Goal: Transaction & Acquisition: Book appointment/travel/reservation

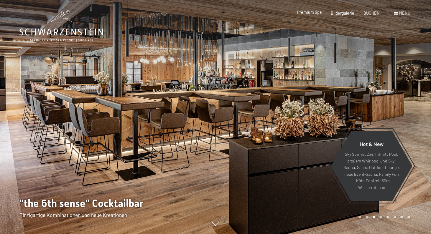
click at [312, 14] on span "Premium Spa" at bounding box center [309, 12] width 24 height 5
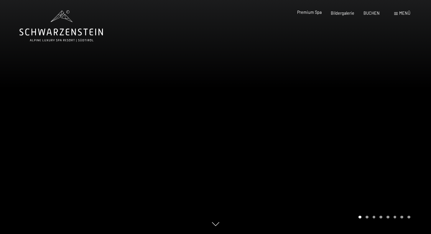
click at [307, 14] on span "Premium Spa" at bounding box center [309, 12] width 24 height 5
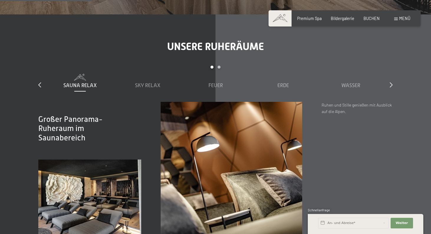
scroll to position [810, 0]
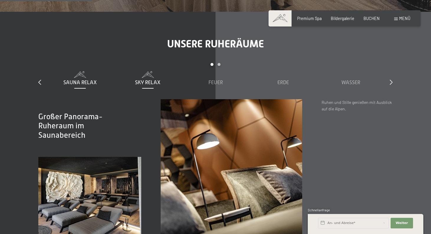
click at [155, 80] on span "Sky Relax" at bounding box center [147, 83] width 25 height 6
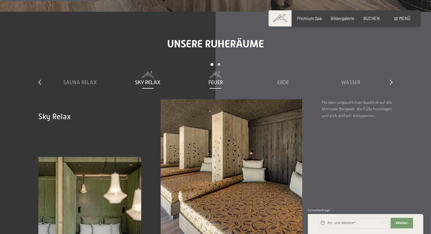
click at [215, 80] on span "Feuer" at bounding box center [215, 83] width 14 height 6
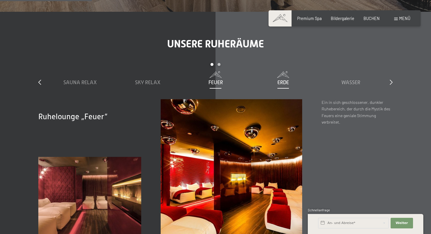
click at [281, 80] on span "Erde" at bounding box center [282, 83] width 11 height 6
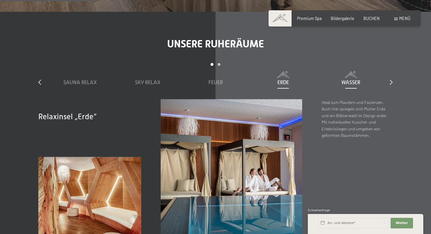
click at [345, 80] on span "Wasser" at bounding box center [350, 83] width 19 height 6
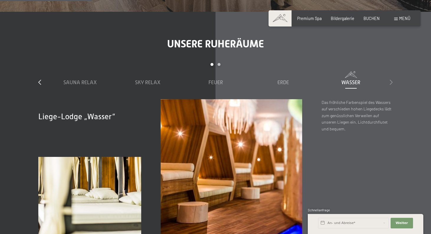
click at [391, 80] on icon at bounding box center [390, 82] width 3 height 5
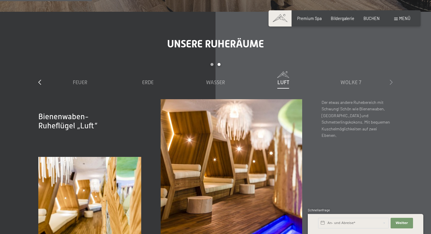
click at [391, 80] on icon at bounding box center [390, 82] width 3 height 5
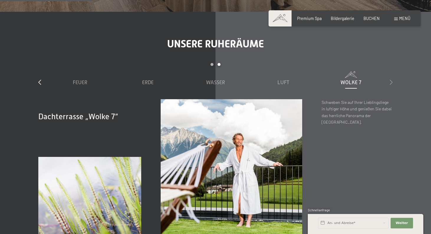
click at [391, 80] on icon at bounding box center [390, 82] width 3 height 5
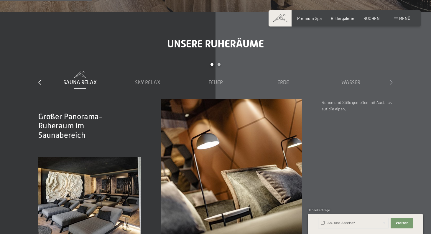
click at [391, 80] on icon at bounding box center [390, 82] width 3 height 5
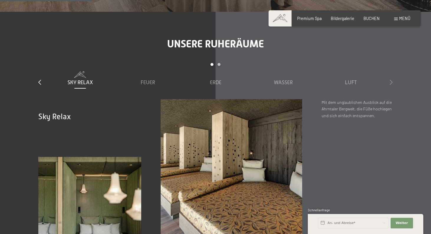
click at [391, 80] on icon at bounding box center [390, 82] width 3 height 5
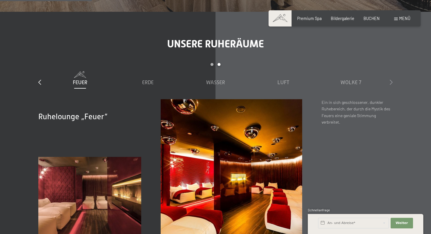
click at [391, 80] on icon at bounding box center [390, 82] width 3 height 5
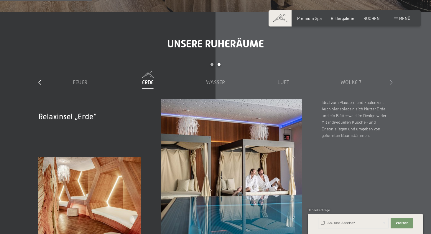
click at [391, 80] on icon at bounding box center [390, 82] width 3 height 5
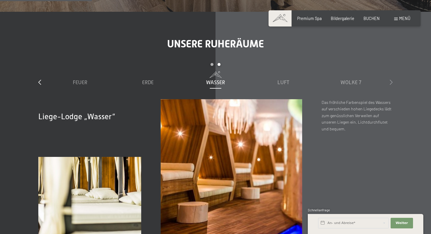
click at [391, 80] on icon at bounding box center [390, 82] width 3 height 5
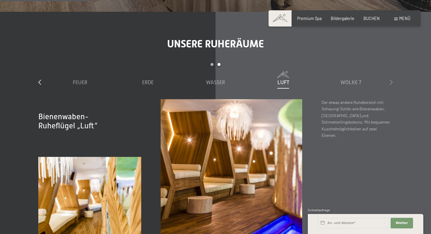
click at [391, 80] on icon at bounding box center [390, 82] width 3 height 5
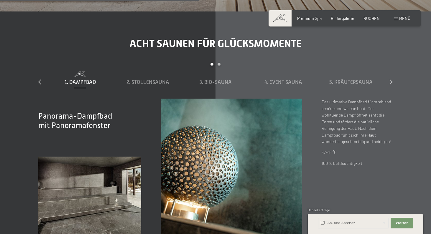
scroll to position [1759, 0]
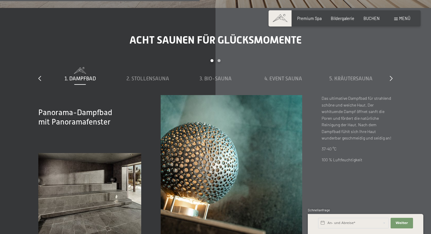
click at [389, 59] on div "slide 1 to 5 of 8 1. Dampfbad 2. Stollensauna 3. Bio-Sauna 4. Event Sauna 5. Kr…" at bounding box center [215, 77] width 354 height 36
click at [390, 76] on icon at bounding box center [390, 78] width 3 height 5
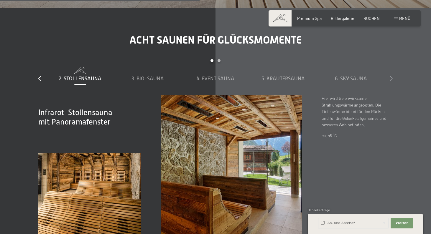
click at [392, 76] on icon at bounding box center [390, 78] width 3 height 5
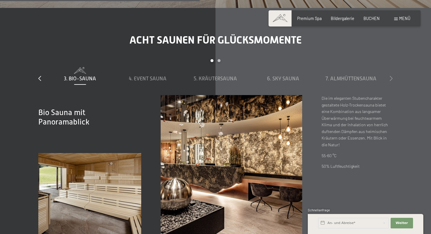
click at [392, 76] on icon at bounding box center [390, 78] width 3 height 5
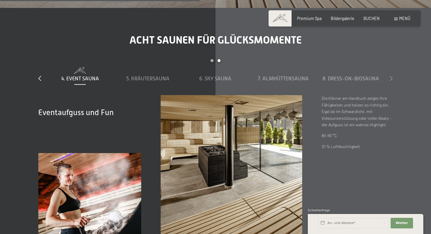
click at [392, 76] on icon at bounding box center [390, 78] width 3 height 5
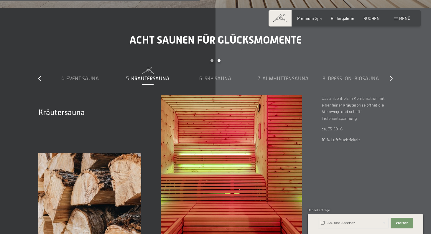
click at [44, 60] on div "slide 4 to 8 of 8 1. Dampfbad 2. Stollensauna 3. Bio-Sauna 4. Event Sauna 5. Kr…" at bounding box center [215, 77] width 354 height 36
click at [42, 59] on div "slide 4 to 8 of 8 1. Dampfbad 2. Stollensauna 3. Bio-Sauna 4. Event Sauna 5. Kr…" at bounding box center [215, 77] width 354 height 36
click at [39, 76] on icon at bounding box center [39, 78] width 3 height 5
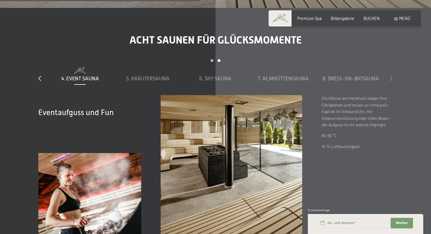
click at [390, 76] on icon at bounding box center [390, 78] width 3 height 5
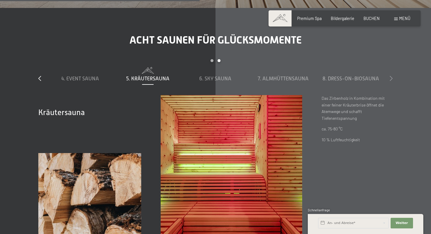
click at [390, 76] on icon at bounding box center [390, 78] width 3 height 5
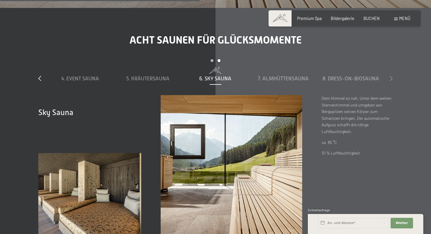
click at [390, 76] on icon at bounding box center [390, 78] width 3 height 5
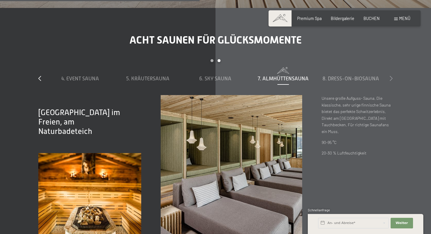
click at [390, 76] on icon at bounding box center [390, 78] width 3 height 5
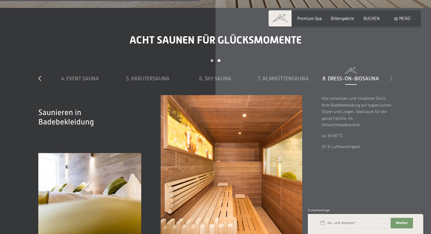
click at [390, 76] on icon at bounding box center [390, 78] width 3 height 5
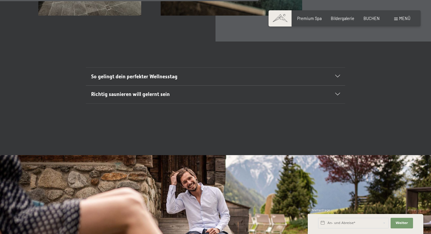
scroll to position [1980, 0]
click at [335, 86] on div "Richtig saunieren will gelernt sein" at bounding box center [215, 95] width 249 height 18
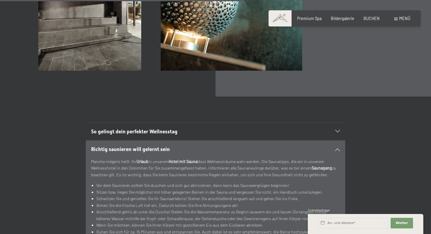
scroll to position [1924, 0]
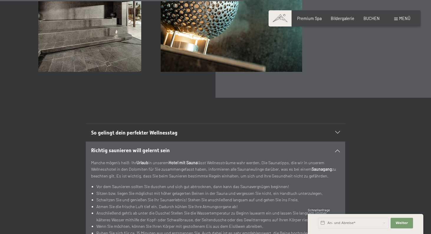
click at [336, 149] on icon at bounding box center [337, 150] width 5 height 3
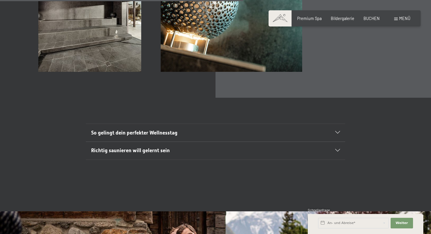
click at [334, 131] on div at bounding box center [334, 132] width 11 height 3
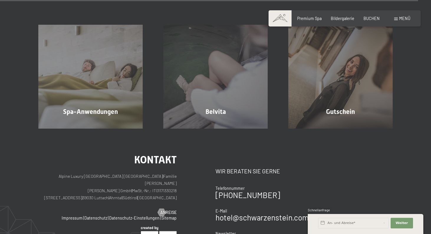
scroll to position [3434, 0]
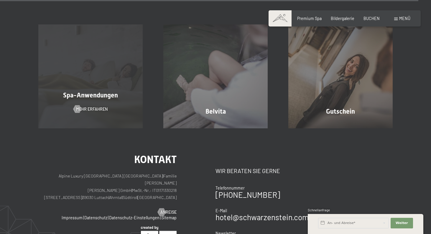
click at [108, 45] on div "Spa-Anwendungen Mehr erfahren" at bounding box center [90, 76] width 125 height 104
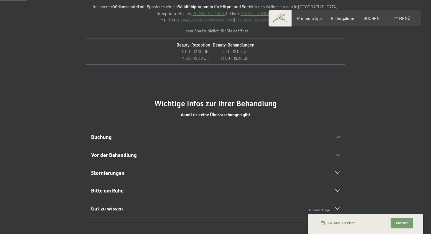
scroll to position [256, 0]
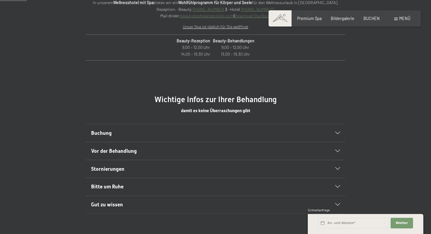
click at [199, 138] on div "Buchung" at bounding box center [215, 133] width 249 height 18
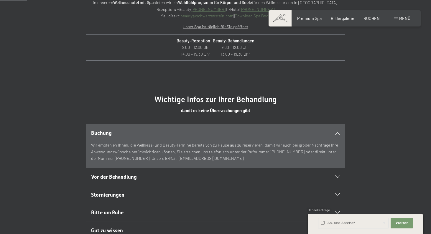
click at [214, 133] on h2 "Buchung" at bounding box center [203, 133] width 224 height 7
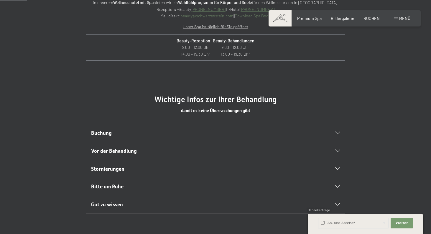
click at [209, 144] on div "Vor der Behandlung" at bounding box center [215, 151] width 249 height 18
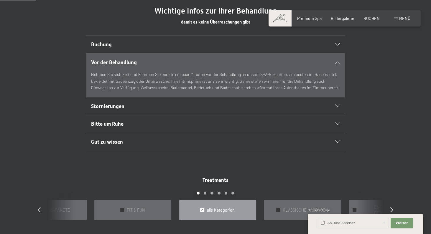
scroll to position [346, 0]
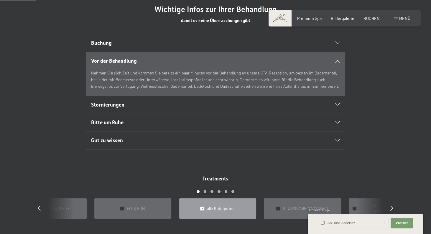
click at [209, 143] on div "Gut zu wissen" at bounding box center [215, 141] width 249 height 18
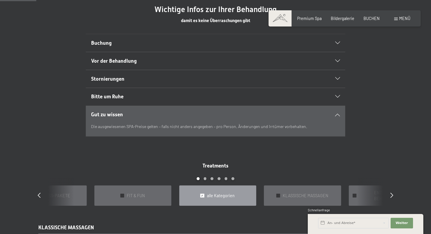
click at [204, 94] on h2 "Bitte um Ruhe" at bounding box center [203, 96] width 224 height 7
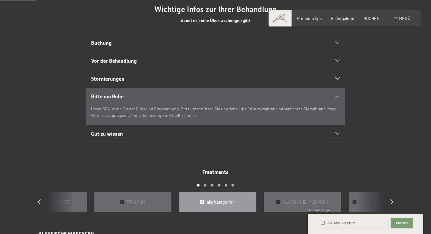
click at [204, 76] on h2 "Stornierungen" at bounding box center [203, 78] width 224 height 7
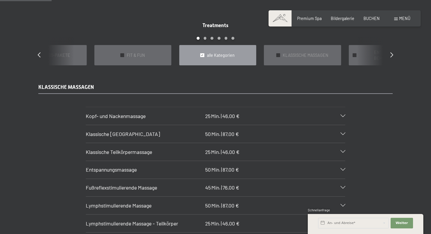
scroll to position [494, 0]
click at [345, 115] on icon at bounding box center [342, 116] width 5 height 3
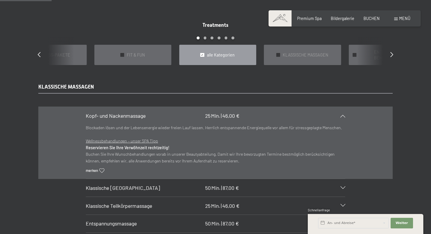
click at [344, 107] on div "Kopf- und Nackenmassage 25 Min. | 46,00 €" at bounding box center [215, 116] width 259 height 18
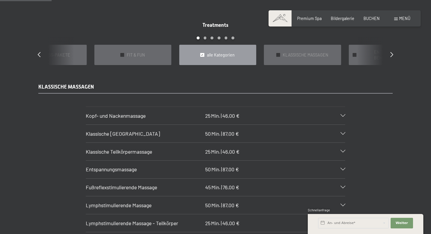
click at [336, 125] on div "Klassische Ganzkörpermassage 50 Min. | 87,00 €" at bounding box center [215, 134] width 259 height 18
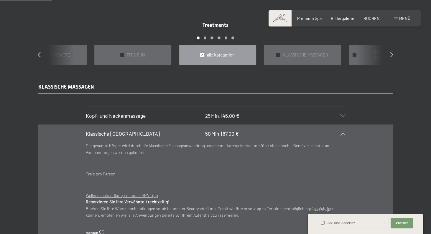
click at [336, 125] on div "Klassische Ganzkörpermassage 50 Min. | 87,00 €" at bounding box center [215, 134] width 259 height 18
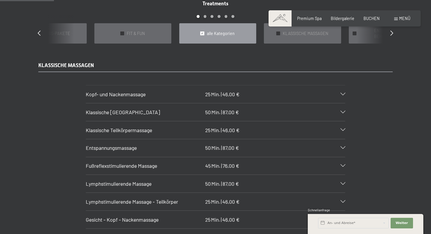
scroll to position [519, 0]
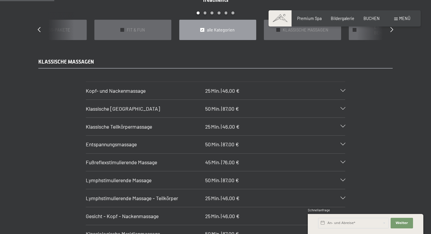
click at [341, 179] on icon at bounding box center [342, 180] width 5 height 3
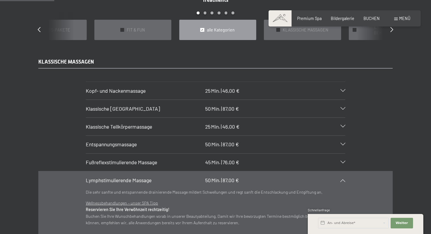
click at [341, 179] on div at bounding box center [339, 180] width 11 height 3
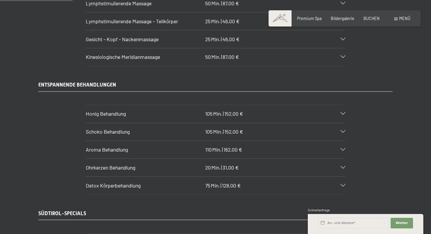
scroll to position [699, 0]
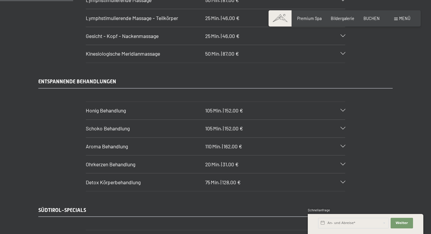
click at [345, 163] on icon at bounding box center [342, 164] width 5 height 3
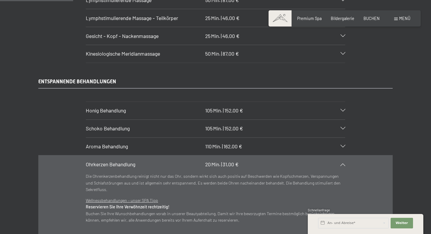
click at [342, 163] on icon at bounding box center [342, 164] width 5 height 3
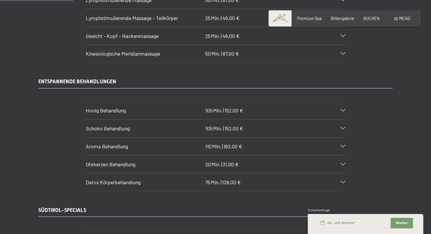
click at [344, 174] on div "Detox Körperbehandlung 75 Min. | 128,00 €" at bounding box center [215, 183] width 259 height 18
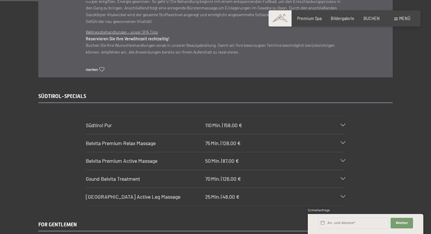
scroll to position [893, 0]
click at [343, 117] on div "Südtirol Pur 110 Min. | 158,00 €" at bounding box center [215, 124] width 259 height 18
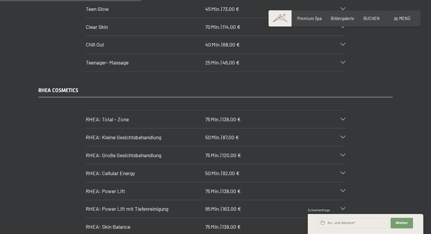
scroll to position [1370, 0]
click at [340, 110] on div "RHEA: Total - Zone 75 Min. | 138,00 €" at bounding box center [215, 119] width 259 height 18
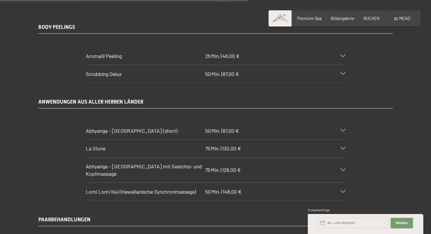
scroll to position [2435, 0]
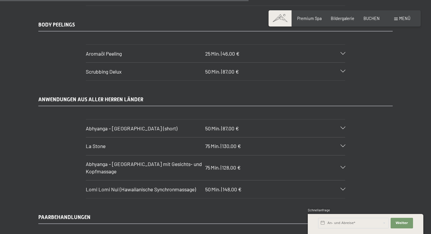
click at [329, 138] on div "La Stone 75 Min. | 130,00 €" at bounding box center [215, 147] width 259 height 18
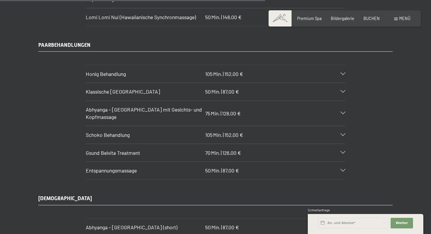
scroll to position [2576, 0]
click at [345, 83] on section "Klassische Ganzkörpermassage 50 Min. | 87,00 € Der gesamte Körper wird durch di…" at bounding box center [215, 92] width 259 height 18
click at [341, 84] on div "Klassische Ganzkörpermassage 50 Min. | 87,00 €" at bounding box center [215, 93] width 259 height 18
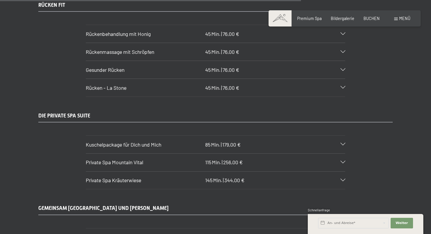
scroll to position [2944, 0]
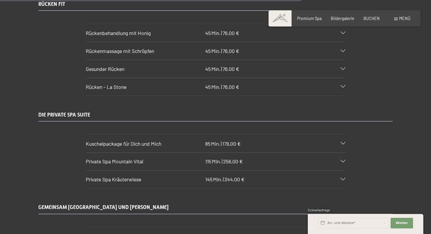
click at [343, 142] on icon at bounding box center [342, 143] width 5 height 3
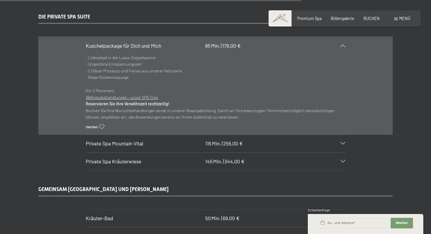
click at [345, 135] on section "Private Spa Mountain Vital 115 Min. | 256,00 € - Entspannendes Ganzkörper-Peeli…" at bounding box center [215, 144] width 259 height 18
click at [337, 135] on div "Private Spa Mountain Vital 115 Min. | 256,00 €" at bounding box center [215, 144] width 259 height 18
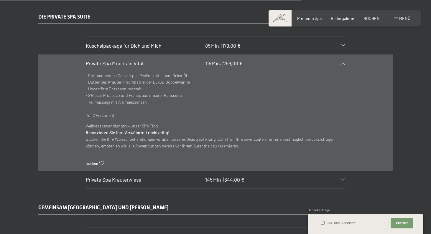
click at [335, 171] on div "Private Spa Kräuterwiese 145 Min. | 344,00 €" at bounding box center [215, 180] width 259 height 18
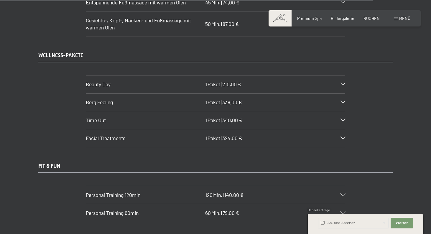
scroll to position [3644, 0]
click at [341, 76] on div "Beauty Day 1 Paket | 210,00 €" at bounding box center [215, 85] width 259 height 18
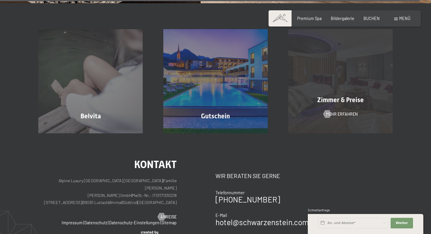
scroll to position [4110, 0]
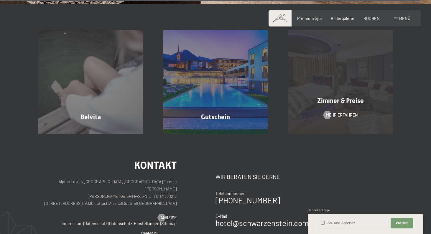
click at [321, 57] on div "Zimmer & Preise Mehr erfahren" at bounding box center [340, 82] width 125 height 104
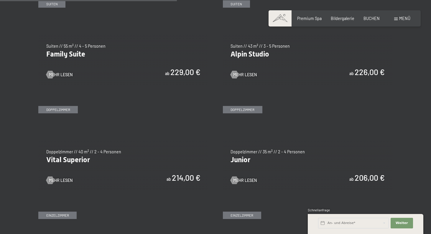
scroll to position [674, 0]
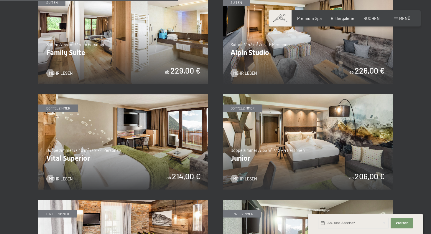
click at [272, 114] on img at bounding box center [308, 141] width 170 height 95
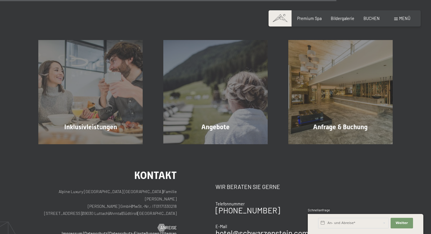
scroll to position [562, 0]
click at [343, 22] on div "Buchen Anfragen Premium Spa Bildergalerie BUCHEN Menü DE IT EN Gutschein Bilder…" at bounding box center [344, 19] width 131 height 6
click at [341, 16] on span "Bildergalerie" at bounding box center [343, 17] width 24 height 5
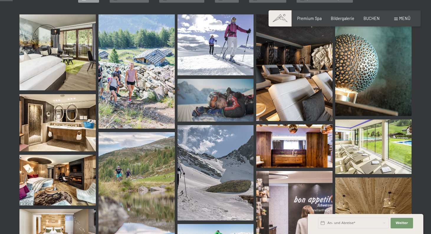
scroll to position [187, 0]
